Goal: Information Seeking & Learning: Learn about a topic

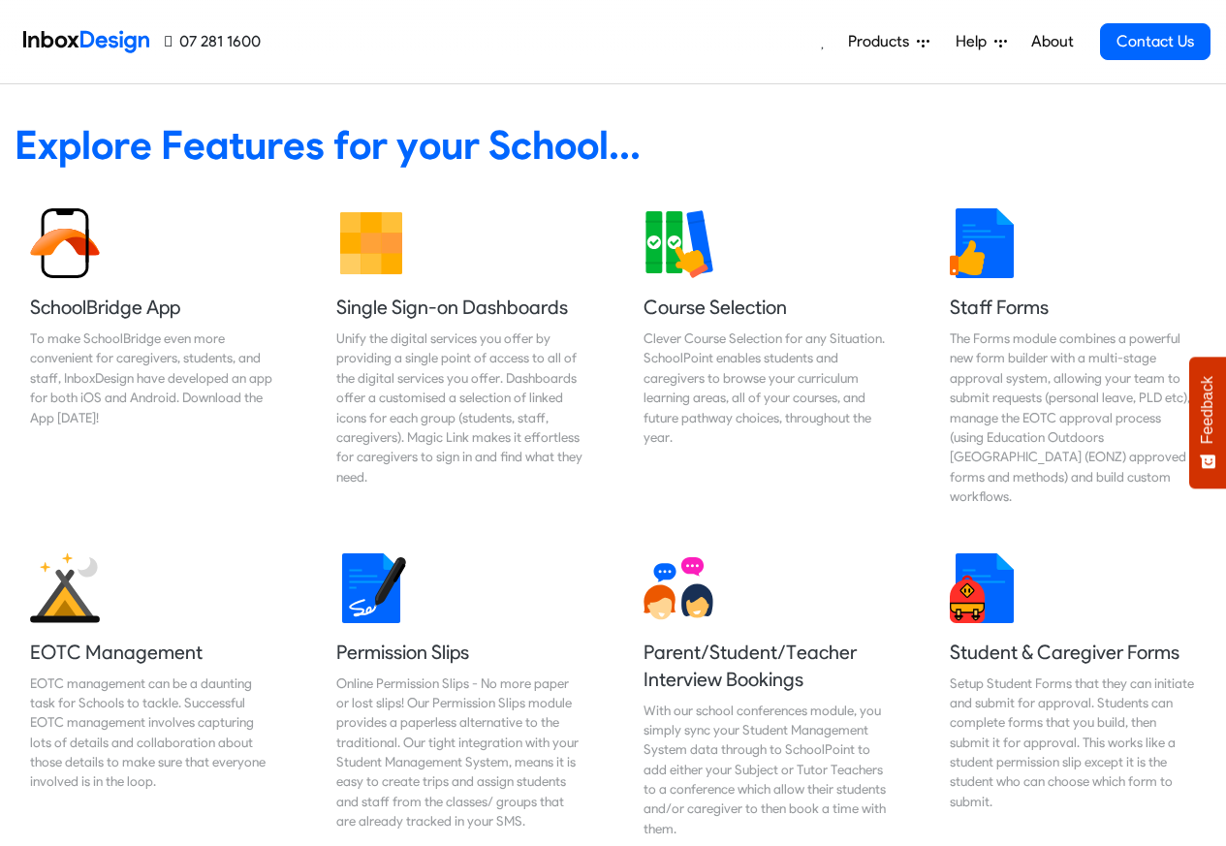
scroll to position [814, 0]
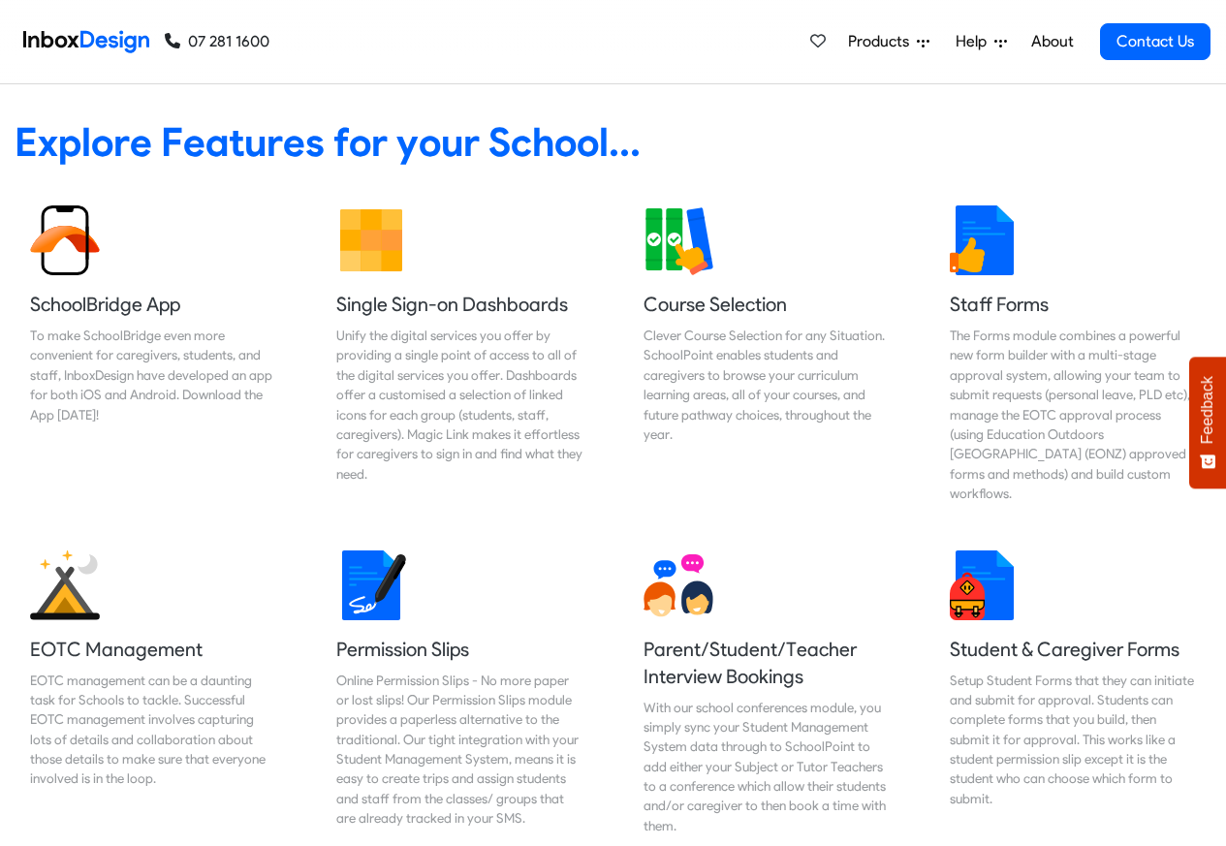
click at [873, 43] on span "Products" at bounding box center [882, 41] width 69 height 23
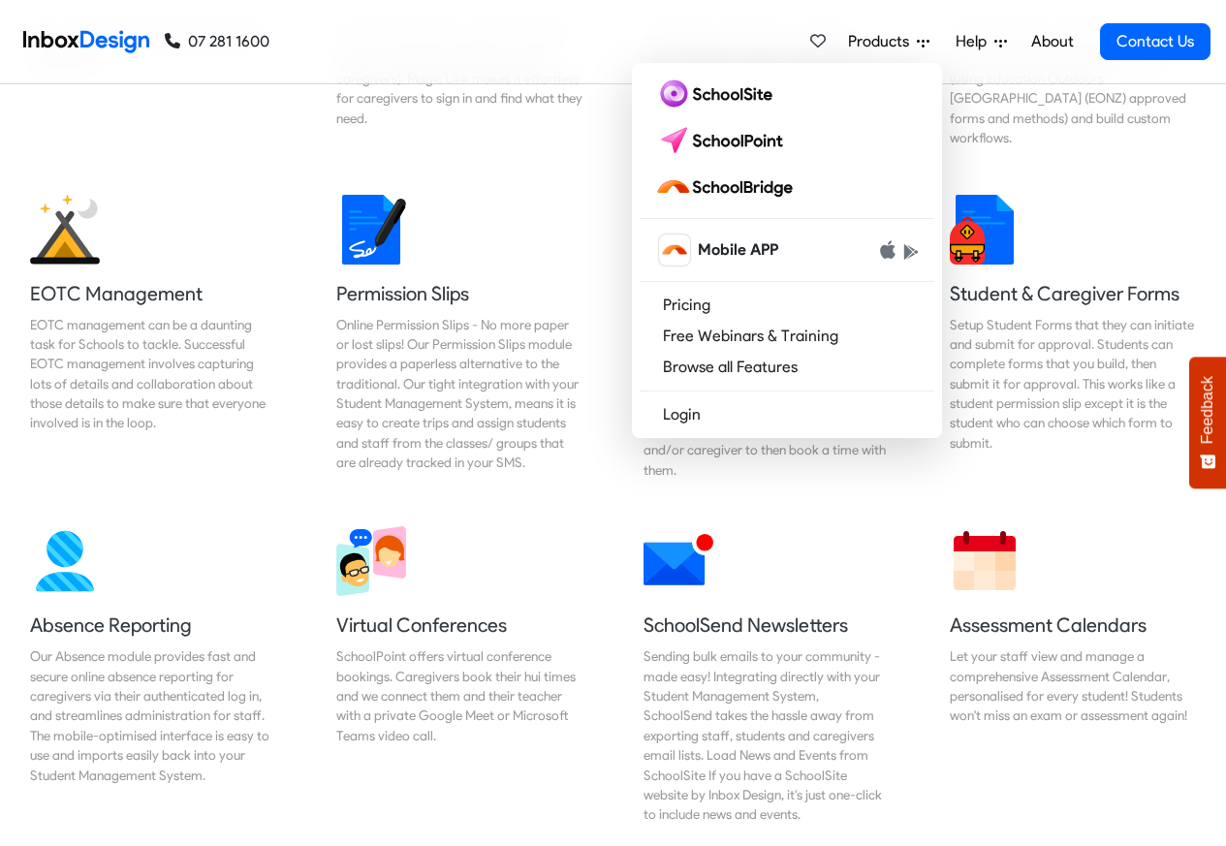
scroll to position [1396, 0]
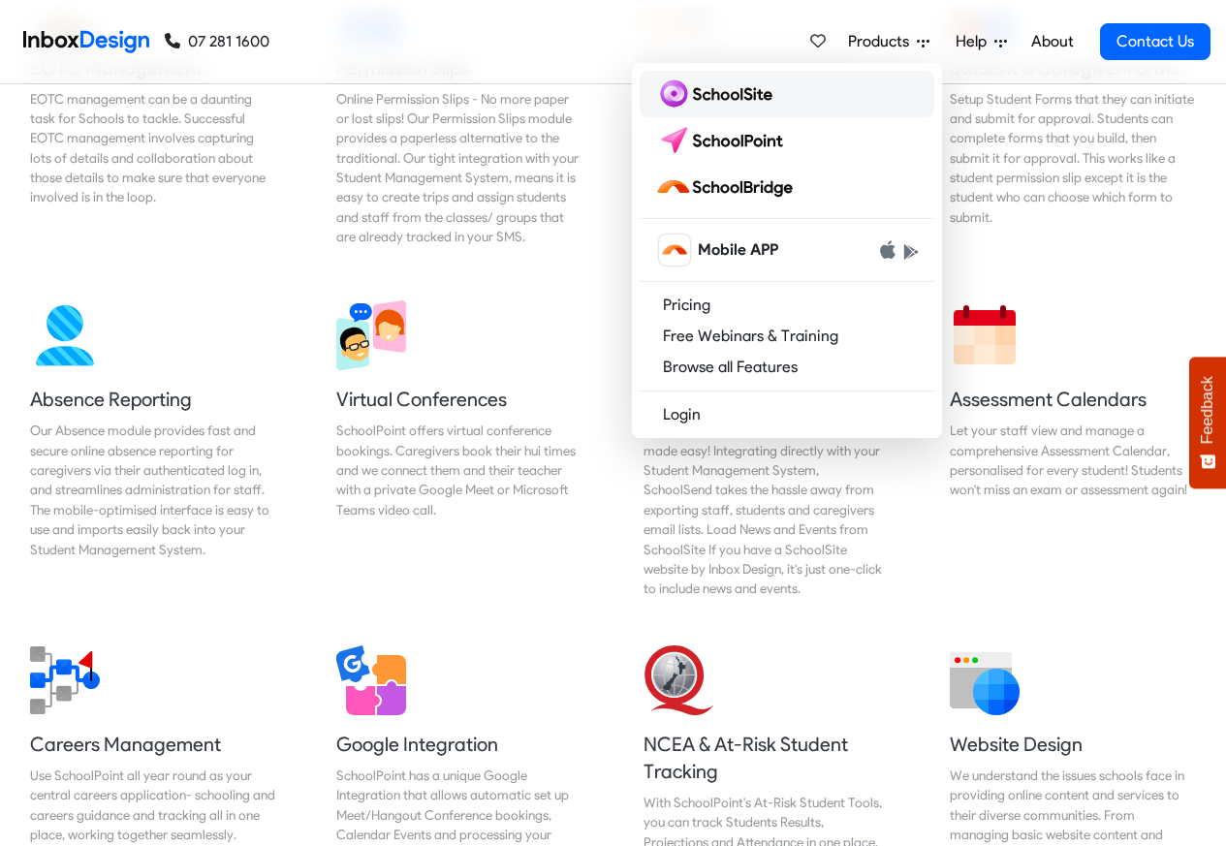
click at [729, 100] on img at bounding box center [717, 94] width 125 height 31
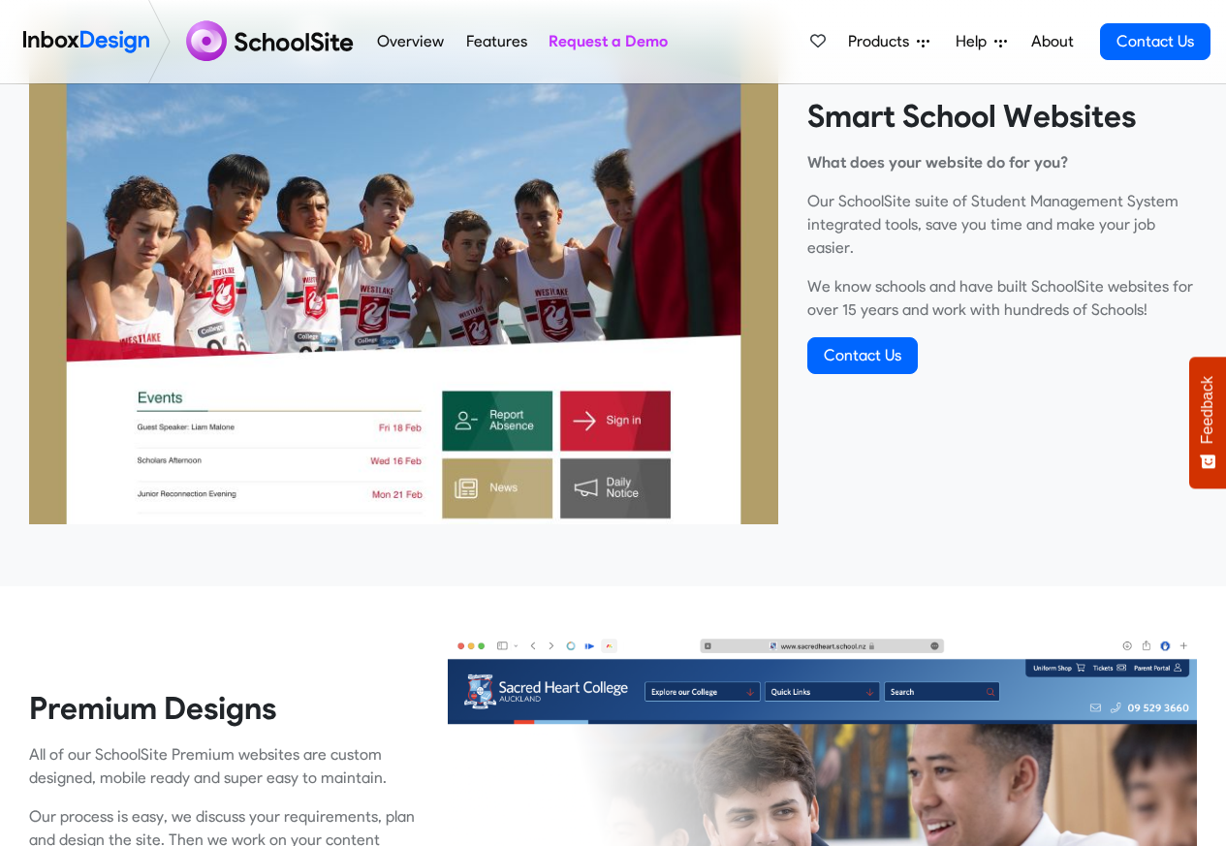
scroll to position [1279, 0]
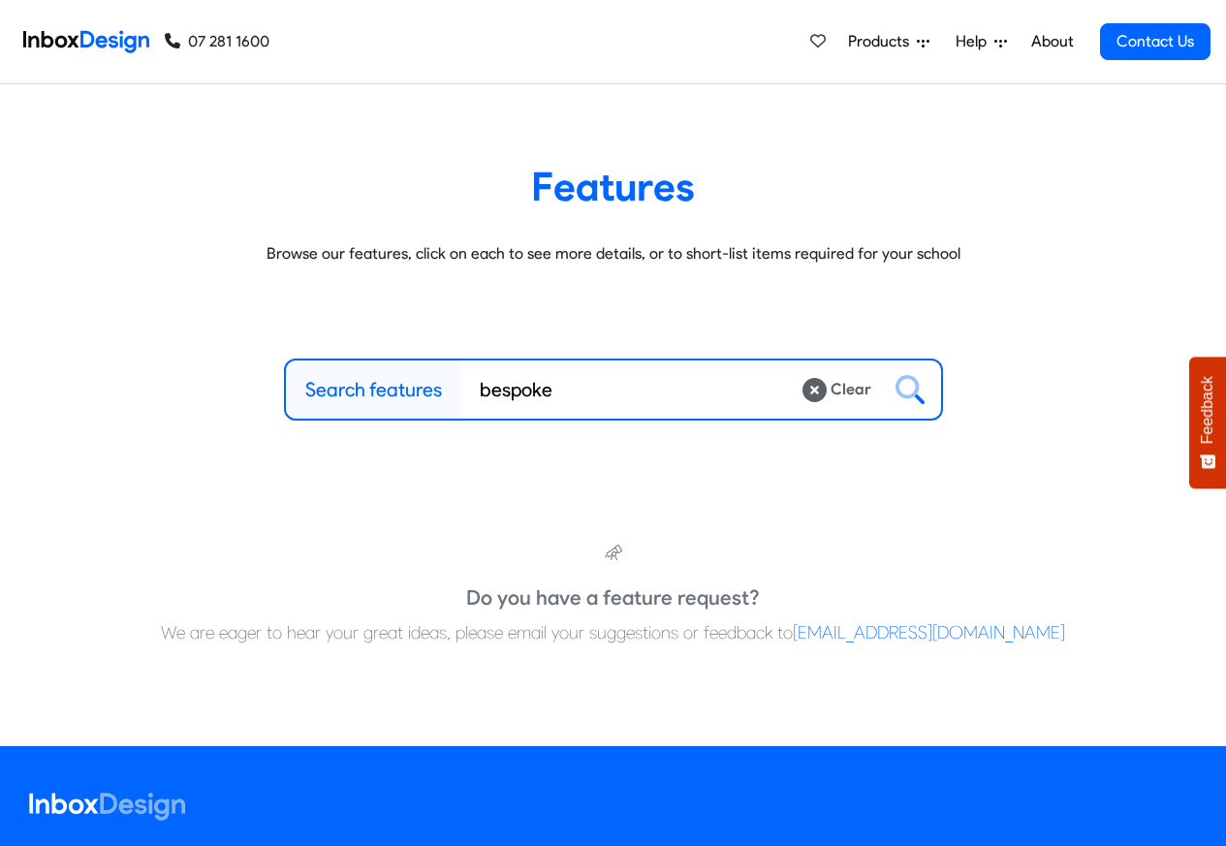
type input "bespoke"
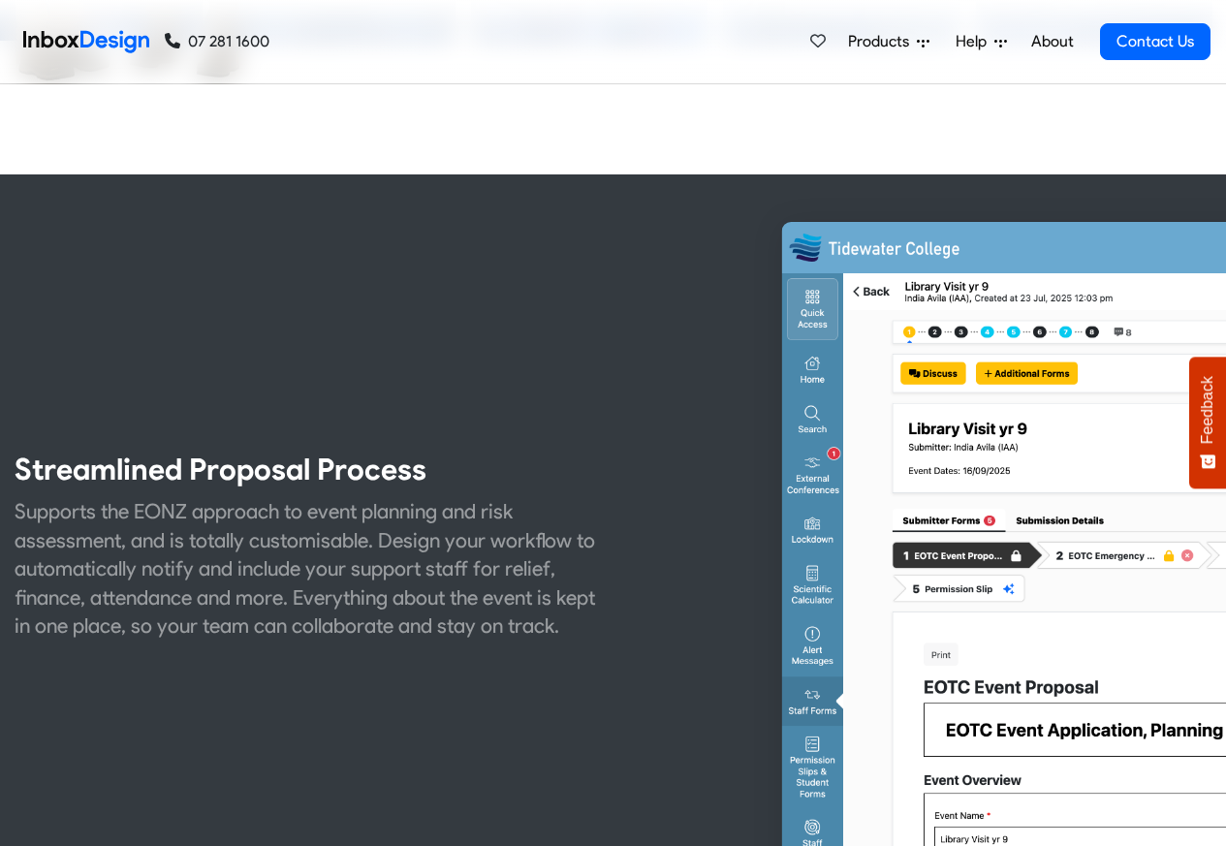
scroll to position [698, 0]
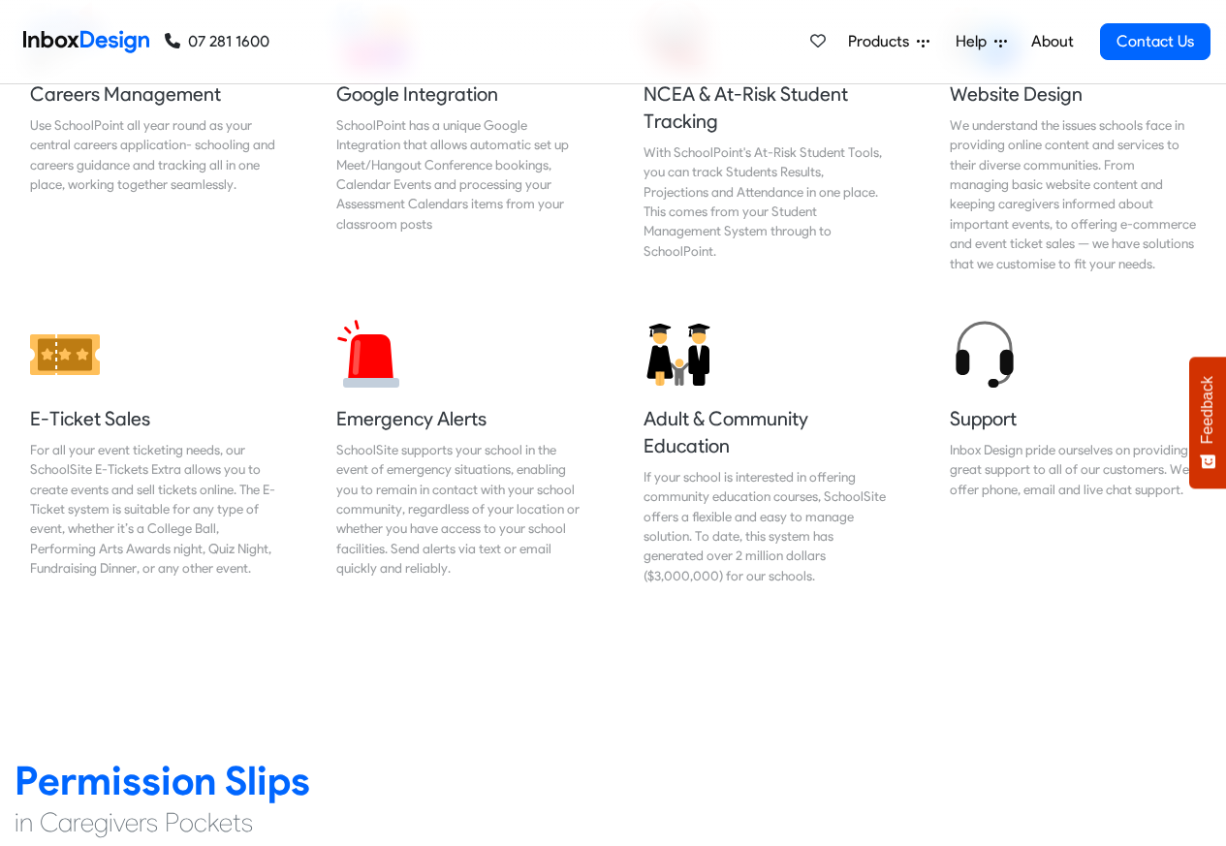
scroll to position [2210, 0]
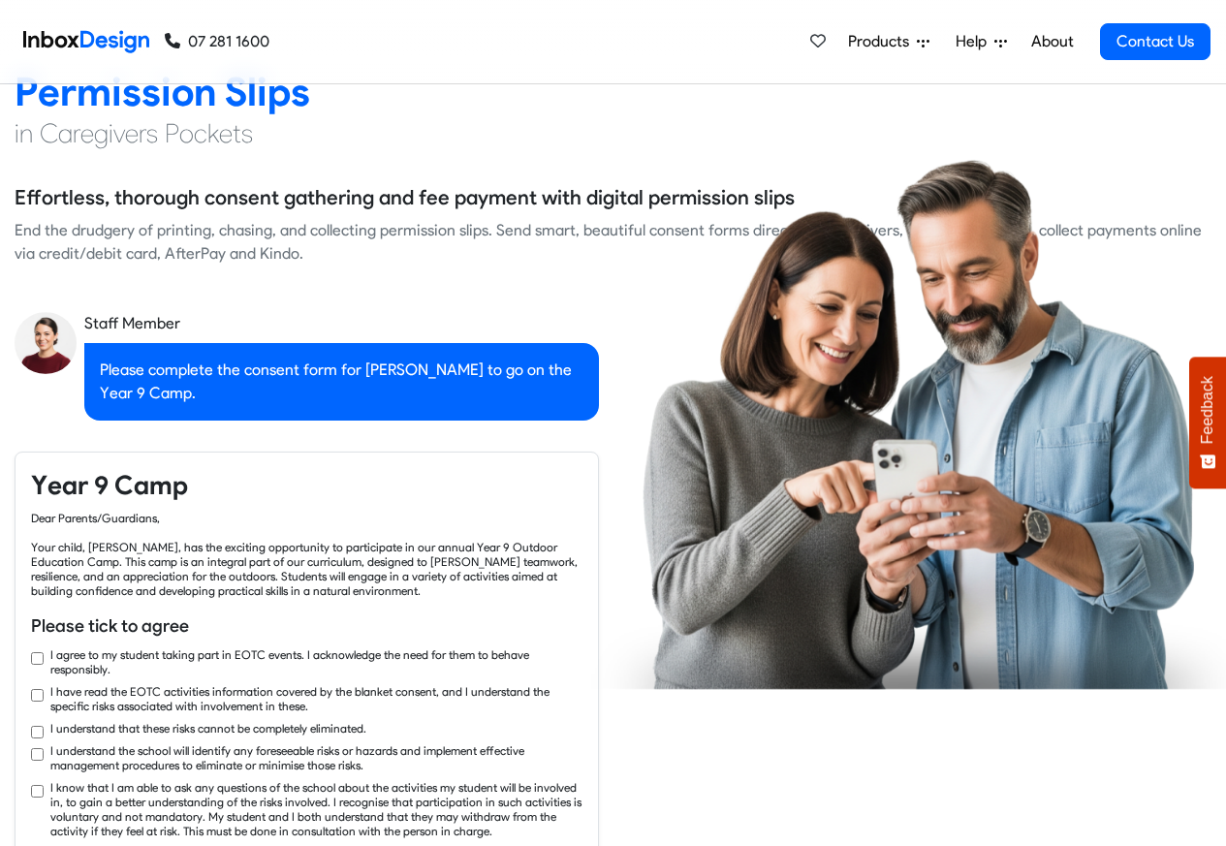
checkbox input "true"
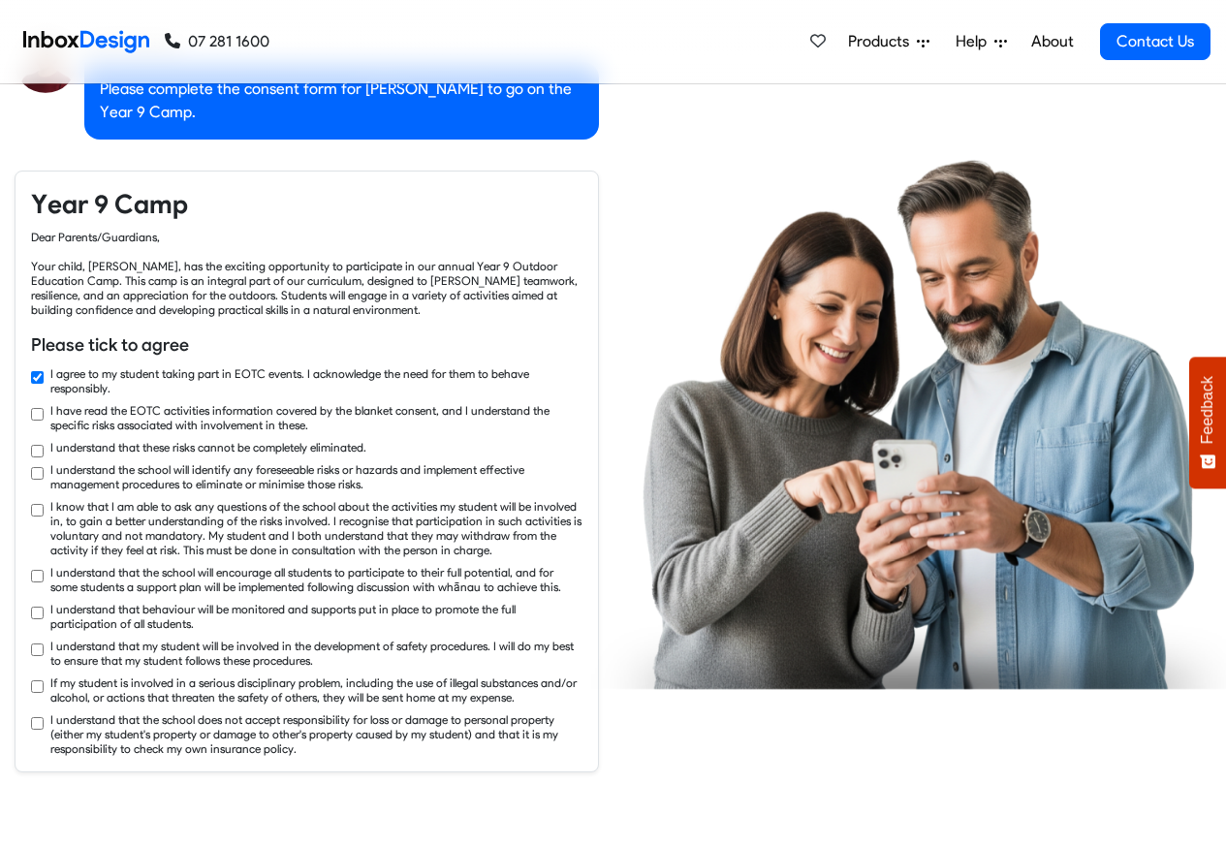
checkbox input "true"
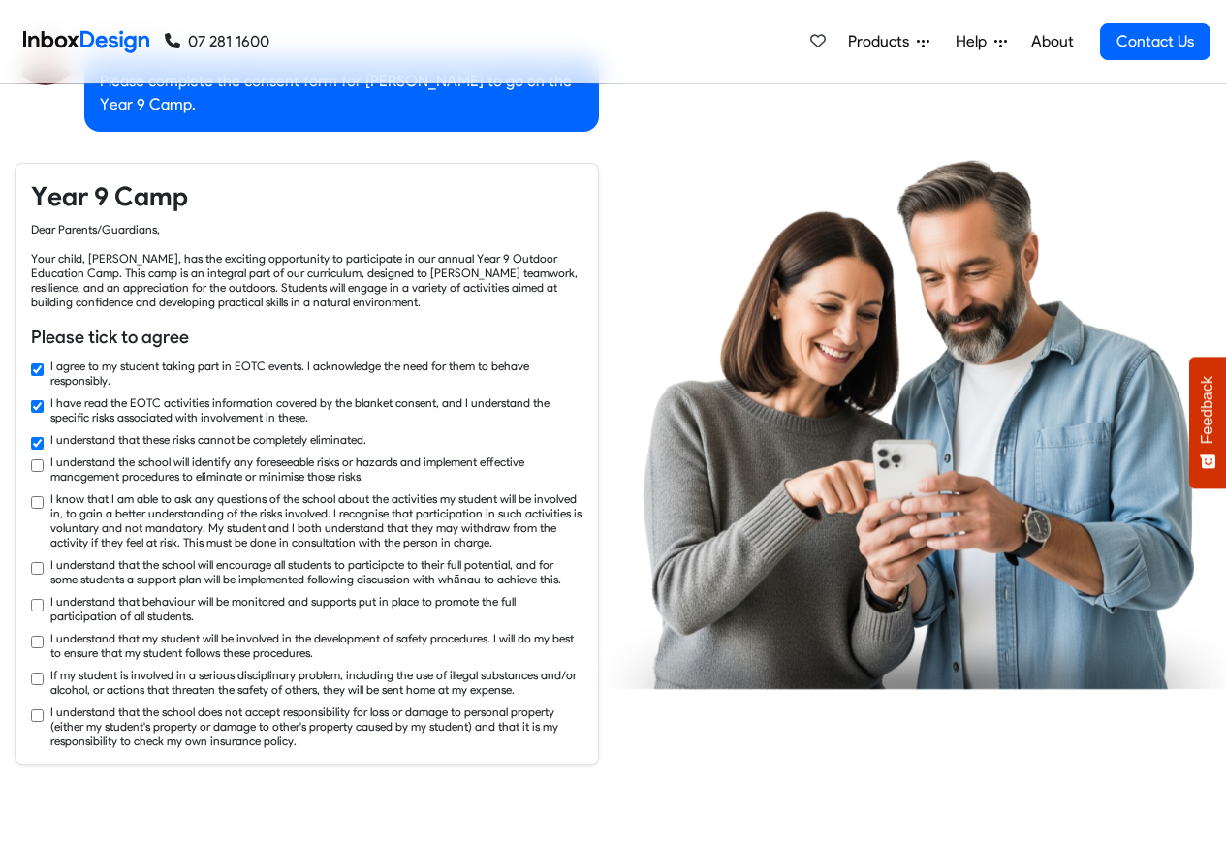
checkbox input "true"
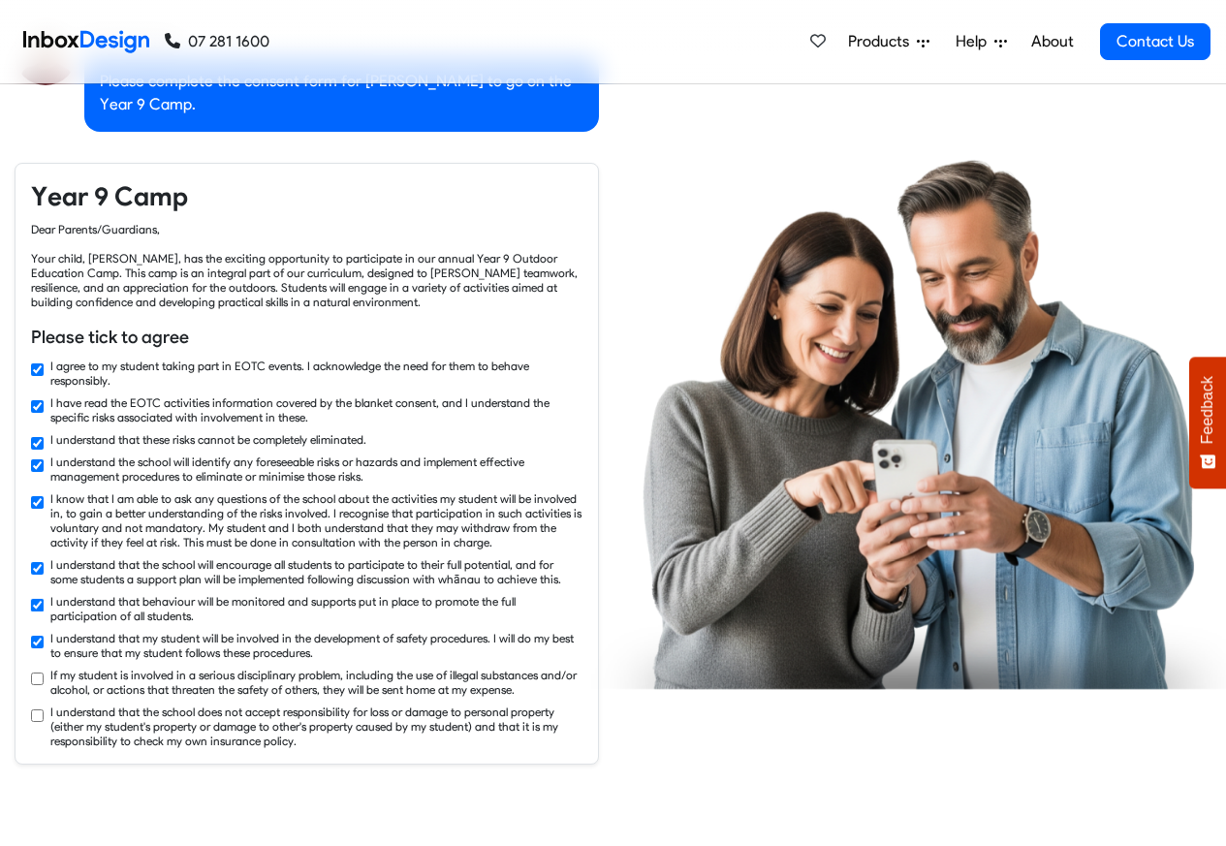
checkbox input "true"
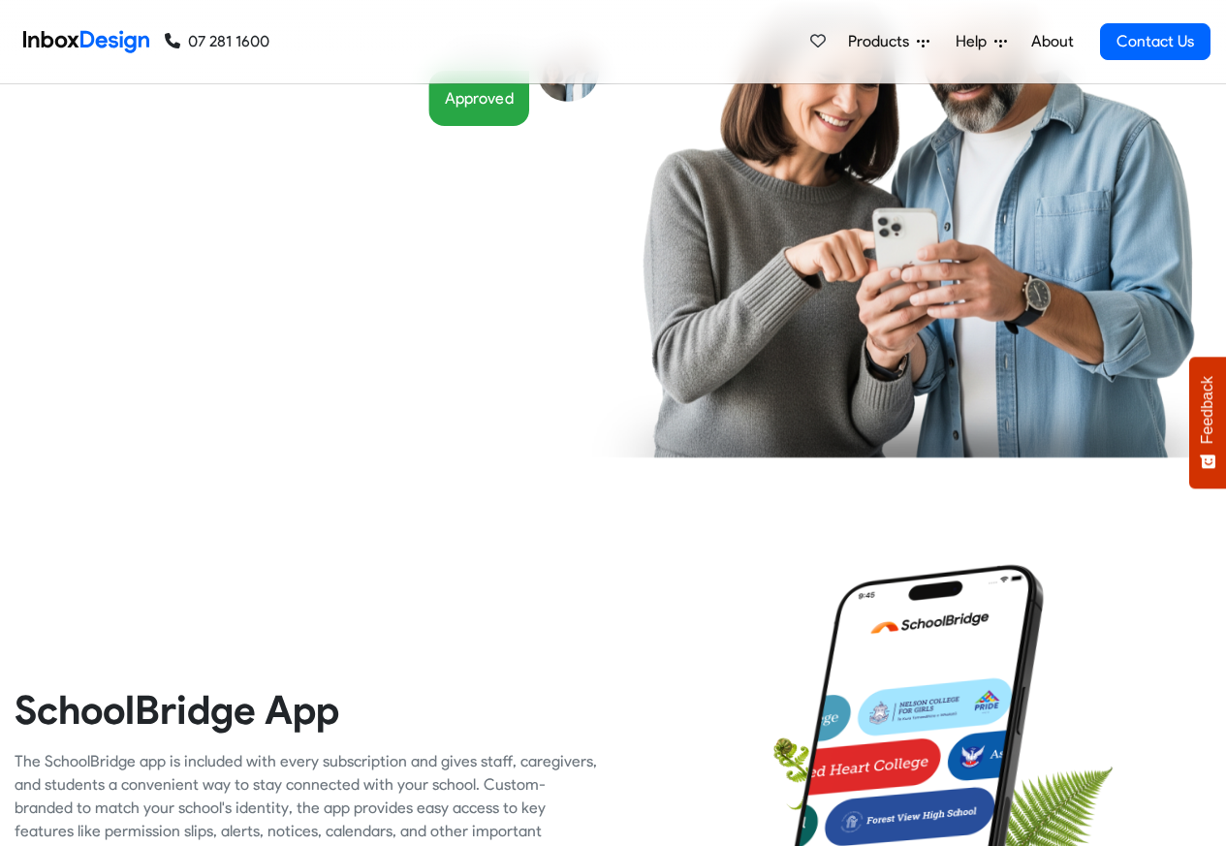
scroll to position [3838, 0]
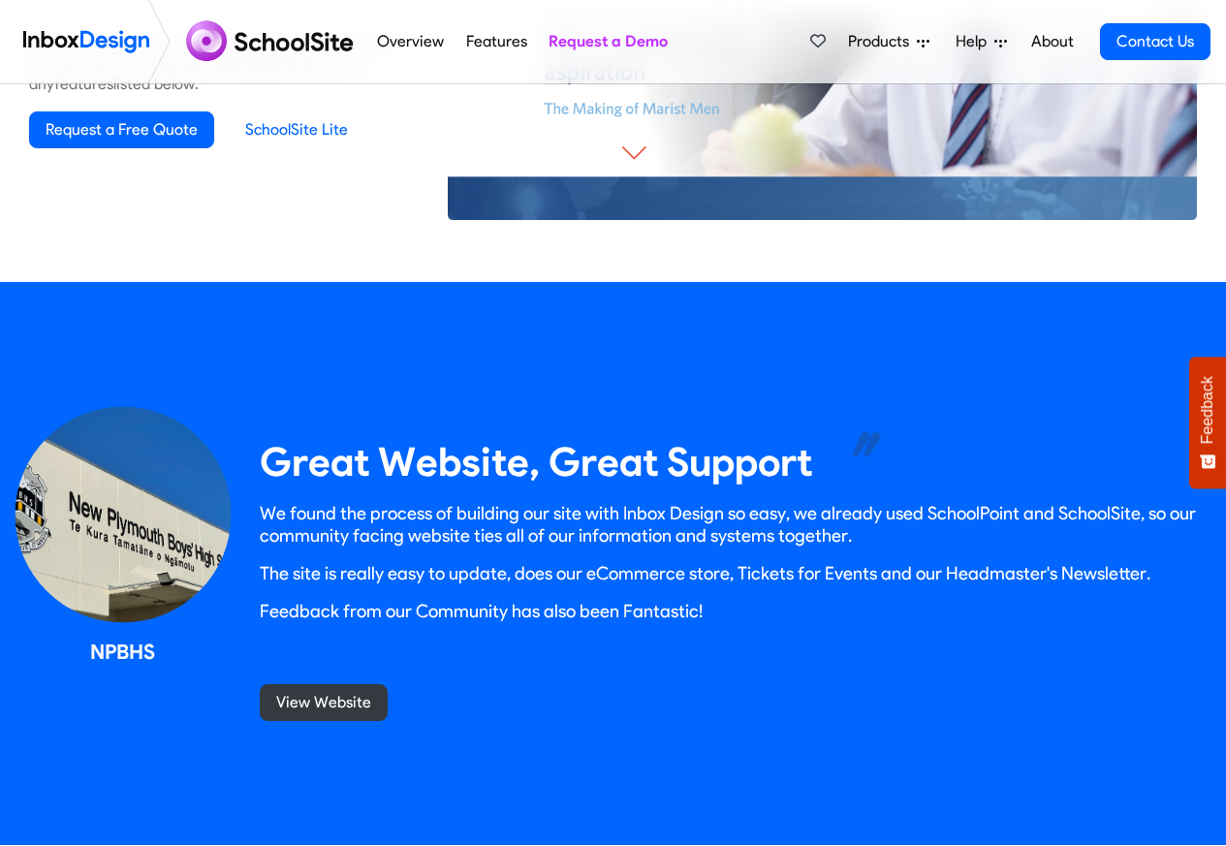
scroll to position [1628, 0]
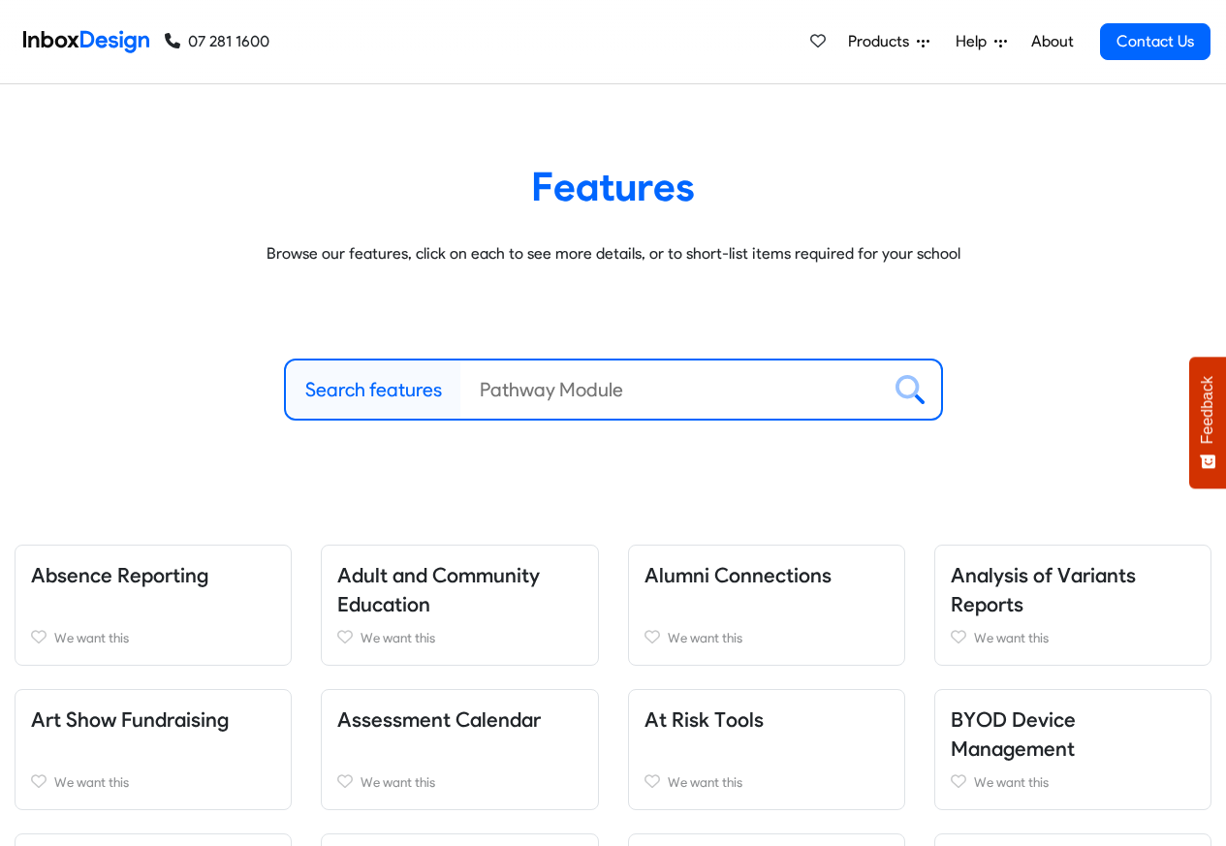
click at [380, 388] on label "Search features" at bounding box center [373, 389] width 137 height 29
click at [460, 388] on input "Search features" at bounding box center [670, 390] width 420 height 58
paste input "custom"
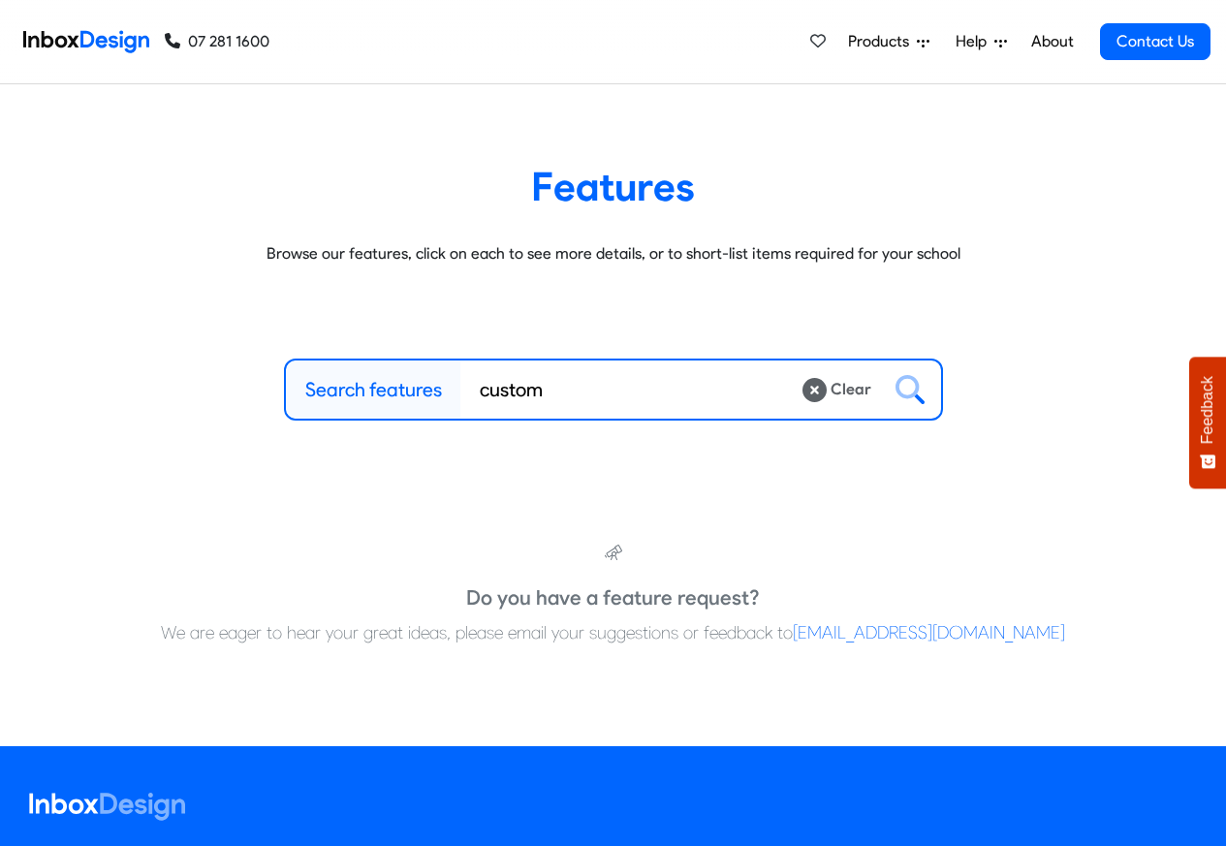
type input "custom"
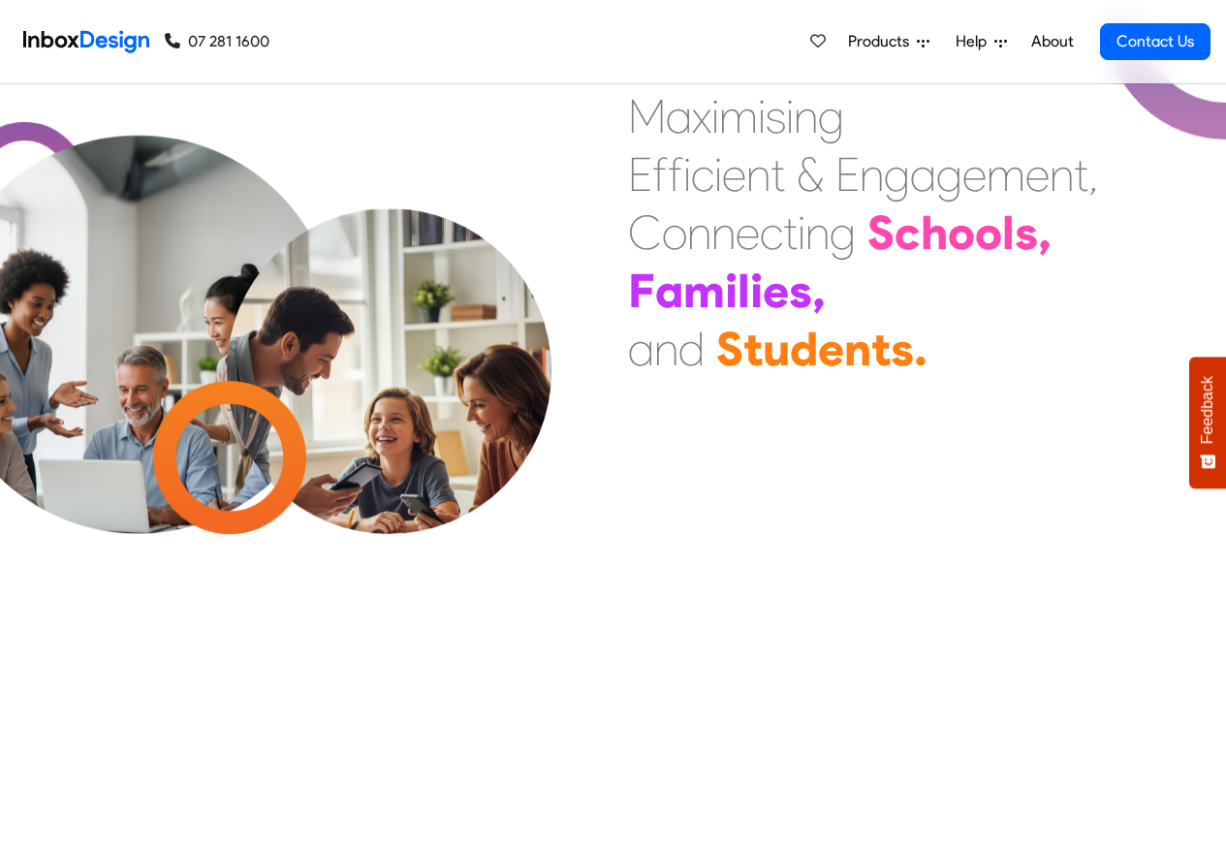
scroll to position [814, 0]
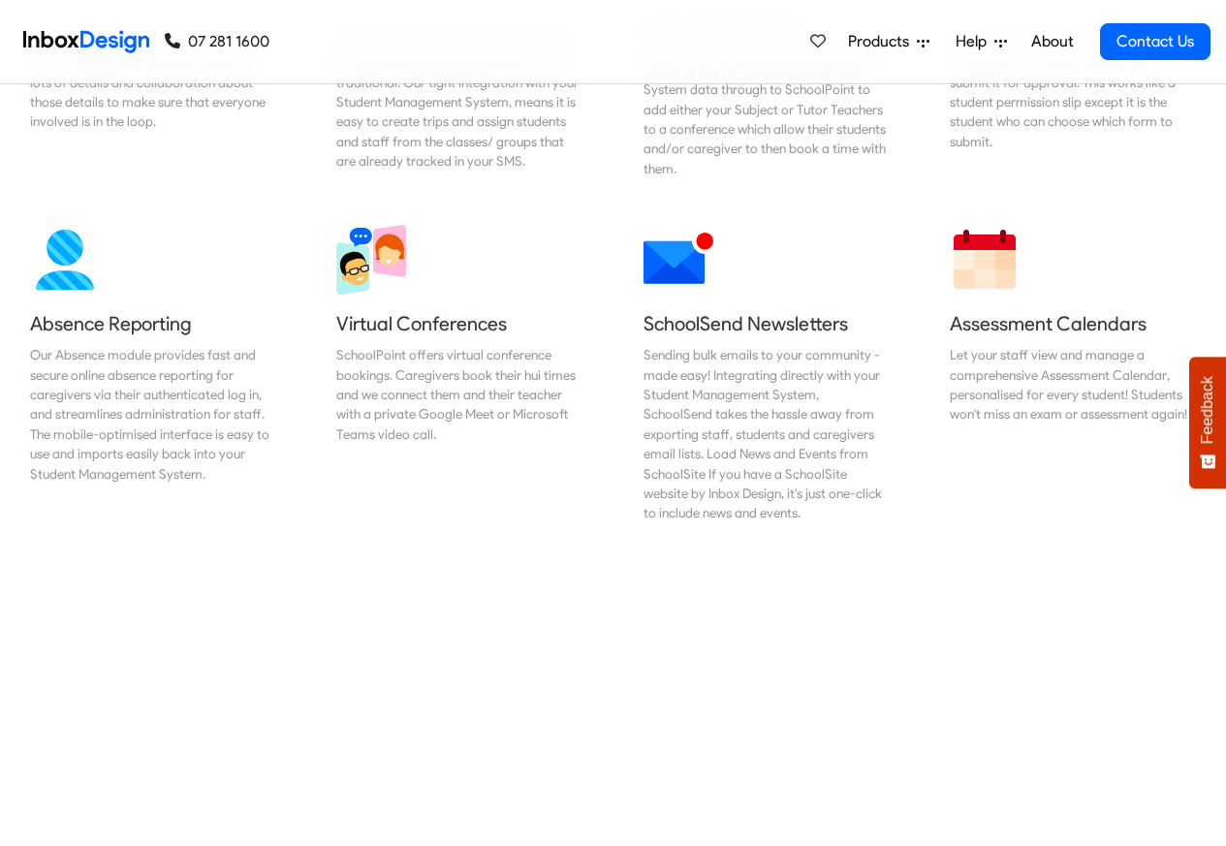
scroll to position [1512, 0]
